Goal: Obtain resource: Download file/media

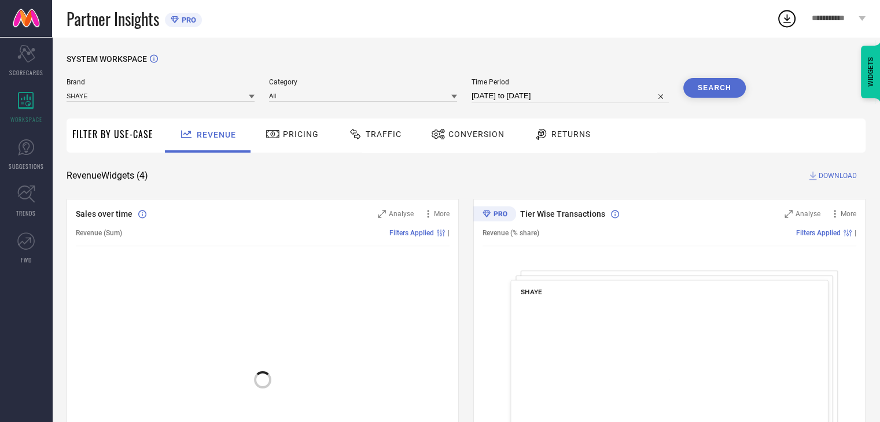
click at [496, 135] on span "Conversion" at bounding box center [476, 134] width 56 height 9
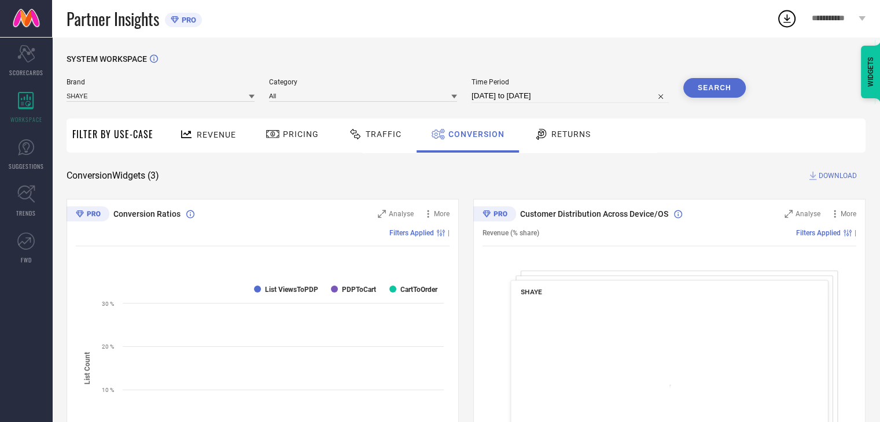
select select "6"
select select "2025"
select select "7"
select select "2025"
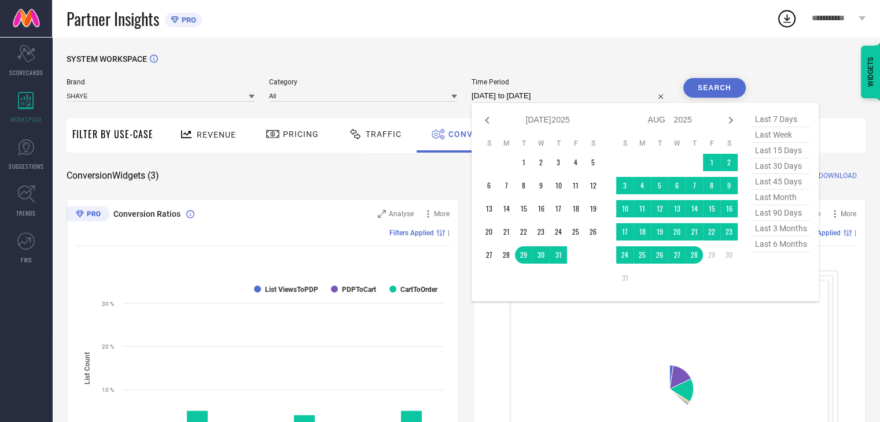
click at [581, 100] on input "29-07-2025 to 28-08-2025" at bounding box center [569, 96] width 197 height 14
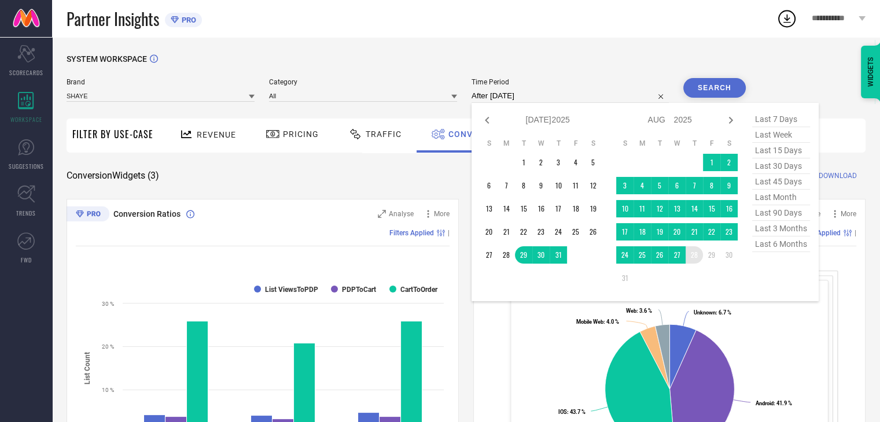
click at [693, 252] on td "28" at bounding box center [693, 254] width 17 height 17
type input "28-08-2025 to 28-08-2025"
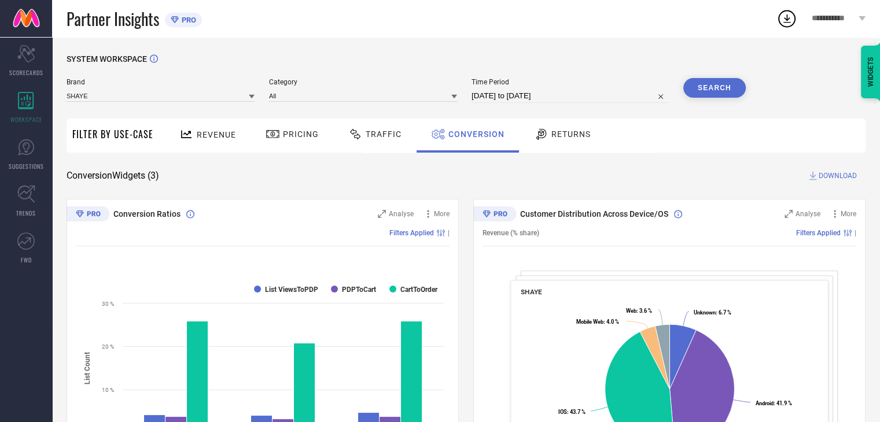
click at [717, 93] on button "Search" at bounding box center [714, 88] width 62 height 20
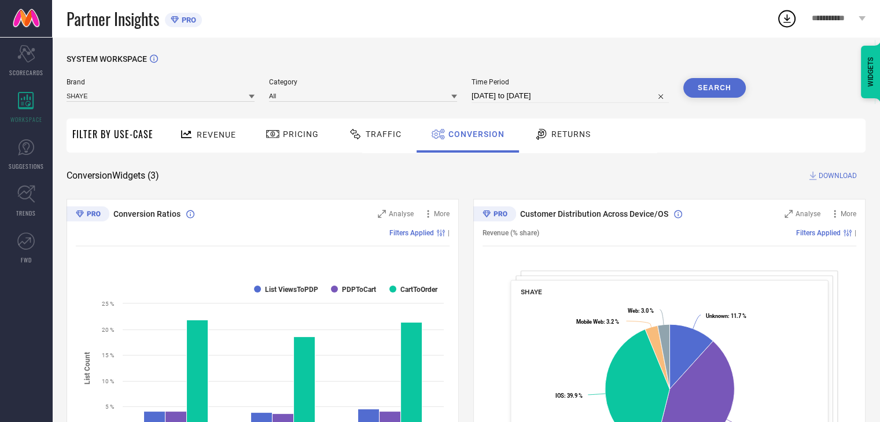
click at [837, 175] on span "DOWNLOAD" at bounding box center [837, 176] width 38 height 12
